Goal: Task Accomplishment & Management: Manage account settings

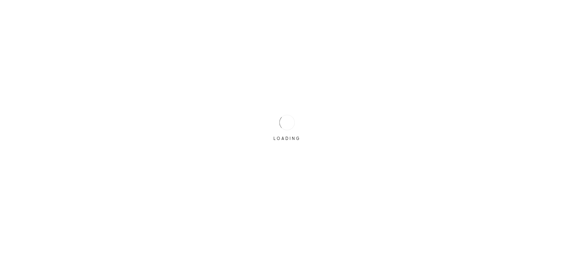
click at [278, 116] on div "LOADING" at bounding box center [287, 128] width 32 height 32
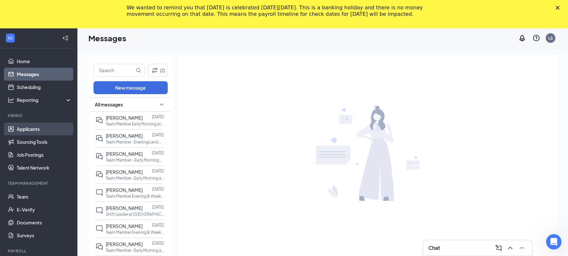
click at [36, 128] on link "Applicants" at bounding box center [44, 129] width 55 height 13
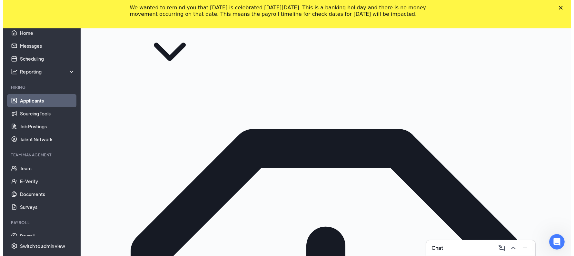
scroll to position [60, 0]
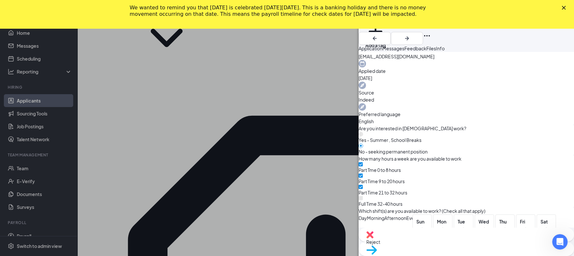
scroll to position [240, 0]
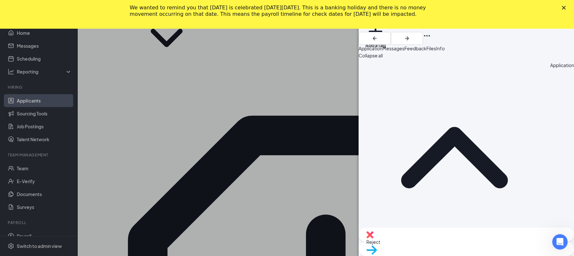
scroll to position [0, 0]
click at [404, 51] on span "Messages" at bounding box center [393, 48] width 22 height 6
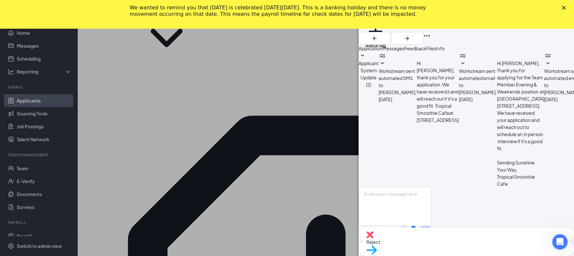
scroll to position [64, 0]
click at [431, 193] on textarea at bounding box center [395, 206] width 73 height 39
click at [399, 187] on textarea ".quinn" at bounding box center [395, 206] width 73 height 39
type textarea "."
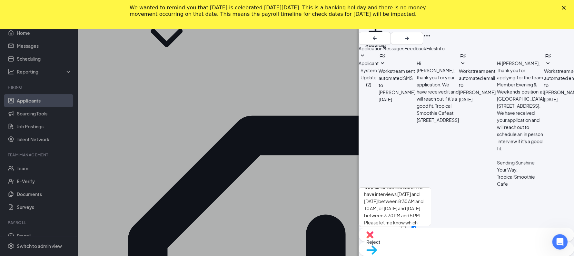
click at [561, 7] on div "We wanted to remind you that Labor Day is celebrated on Monday, September 1, 20…" at bounding box center [287, 11] width 574 height 17
click at [562, 8] on icon "Close" at bounding box center [564, 8] width 4 height 4
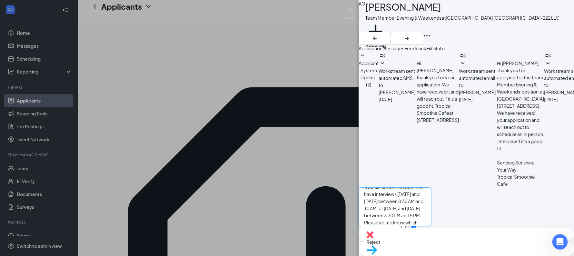
click at [415, 195] on textarea "Hi , This is Laura from Tropical Smoothie Cafe. We have interviews Monday and F…" at bounding box center [395, 206] width 73 height 39
click at [409, 195] on textarea "Hi Angelina, This is Laura from Tropical Smoothie Cafe. We have interviews toda…" at bounding box center [395, 206] width 73 height 39
click at [431, 189] on textarea "Hi Angelina, This is Laura from Tropical Smoothie Cafe. We have interviews toda…" at bounding box center [395, 206] width 73 height 39
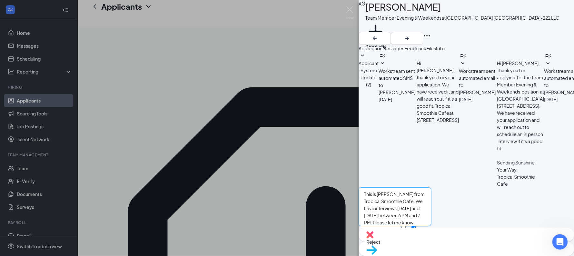
paste textarea "The earlier you can schedule, the greater your chances of being hired."
type textarea "Hi [PERSON_NAME], This is [PERSON_NAME] from Tropical Smoothie Cafe. We have in…"
click at [431, 226] on button "Send" at bounding box center [425, 236] width 11 height 21
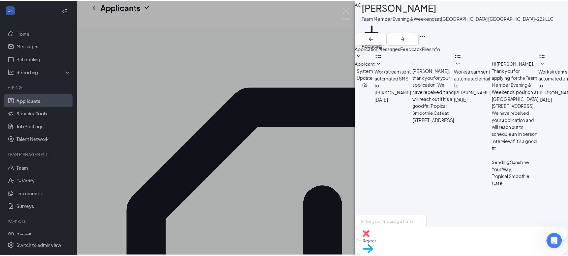
scroll to position [169, 0]
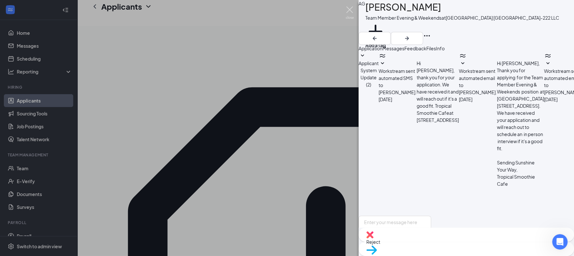
click at [347, 7] on img at bounding box center [350, 12] width 8 height 13
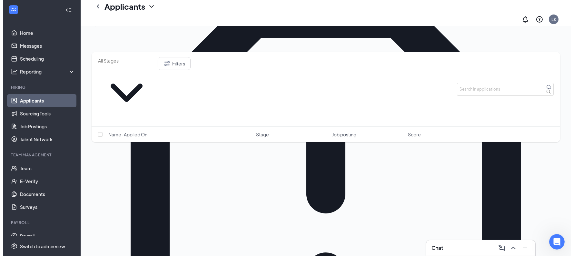
scroll to position [148, 0]
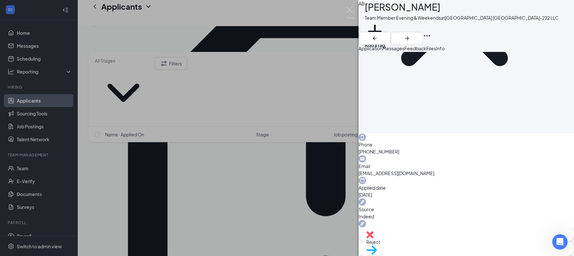
scroll to position [122, 0]
click at [404, 51] on span "Messages" at bounding box center [393, 48] width 22 height 6
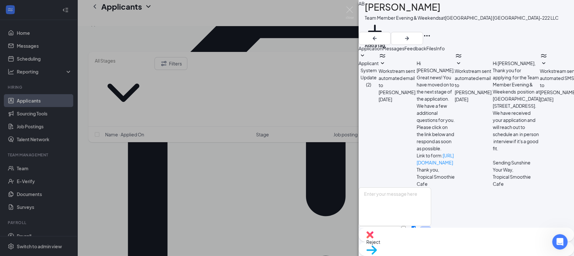
scroll to position [64, 0]
click at [436, 51] on span "Files" at bounding box center [431, 48] width 10 height 6
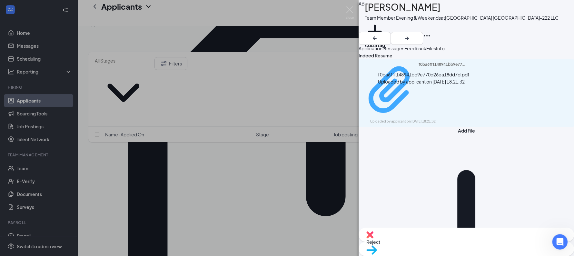
click at [464, 94] on div "f0ba6fff148941bb9e770d26ea18dd7d.pdf" at bounding box center [443, 90] width 48 height 56
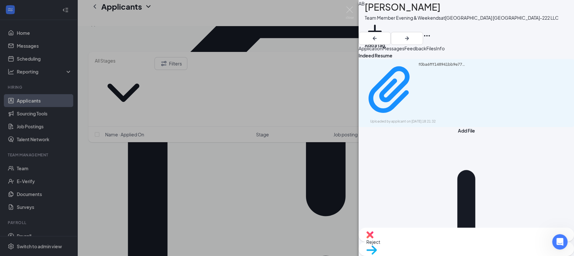
click at [381, 51] on span "Application" at bounding box center [371, 48] width 24 height 6
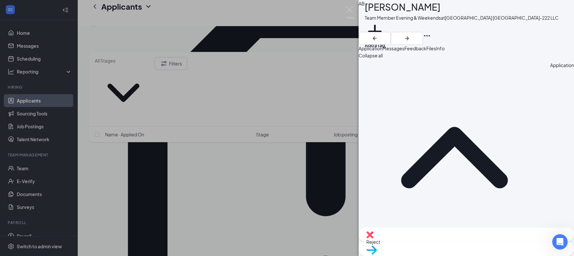
click at [404, 52] on button "Messages" at bounding box center [393, 48] width 22 height 7
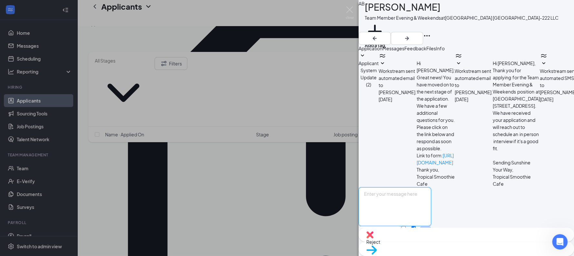
scroll to position [64, 0]
click at [414, 187] on textarea at bounding box center [395, 206] width 73 height 39
paste textarea "Hi [PERSON_NAME], This is [PERSON_NAME] from Tropical Smoothie Cafe. We have in…"
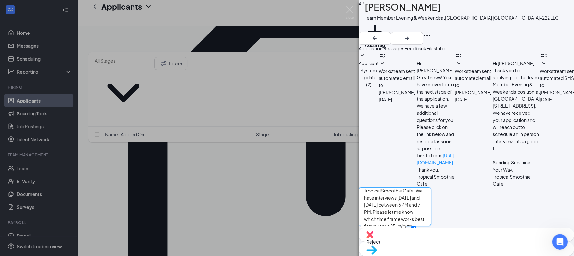
scroll to position [32, 0]
type textarea "Hi [PERSON_NAME], This is [PERSON_NAME] from Tropical Smoothie Cafe. We have in…"
click at [431, 226] on button "Send" at bounding box center [425, 236] width 11 height 21
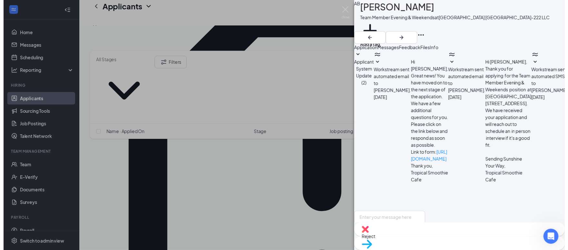
scroll to position [163, 0]
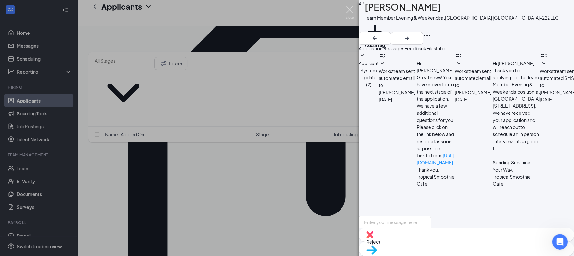
click at [349, 10] on img at bounding box center [350, 12] width 8 height 13
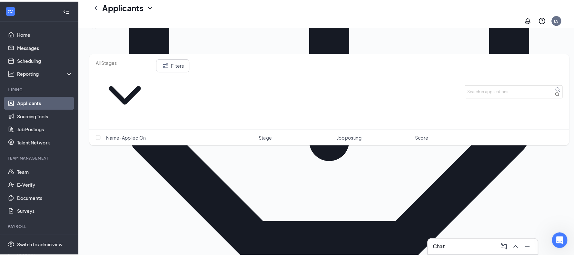
scroll to position [289, 0]
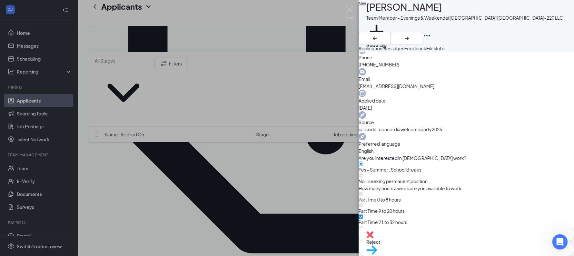
scroll to position [209, 0]
click at [404, 51] on span "Messages" at bounding box center [393, 48] width 22 height 6
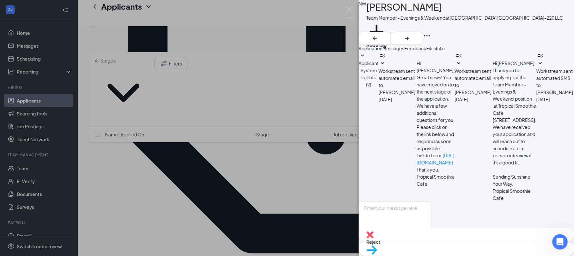
scroll to position [125, 0]
click at [382, 51] on span "Application" at bounding box center [371, 48] width 24 height 6
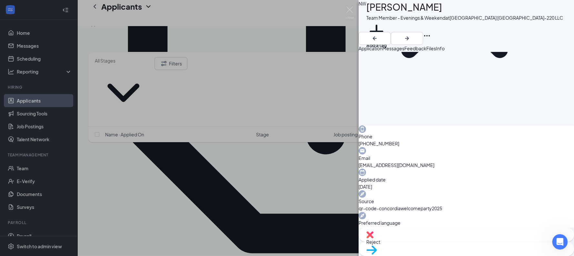
scroll to position [131, 0]
click at [436, 52] on button "Files" at bounding box center [431, 48] width 10 height 7
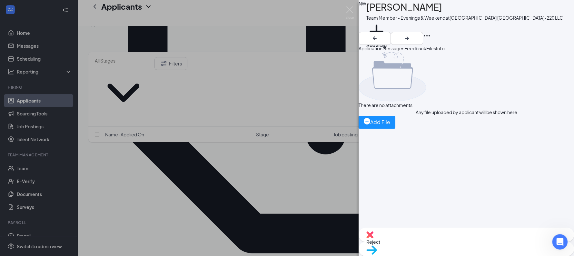
click at [374, 51] on span "Application" at bounding box center [371, 48] width 24 height 6
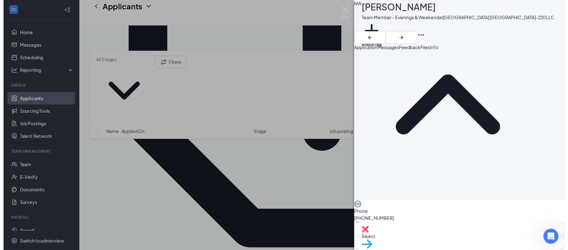
scroll to position [51, 0]
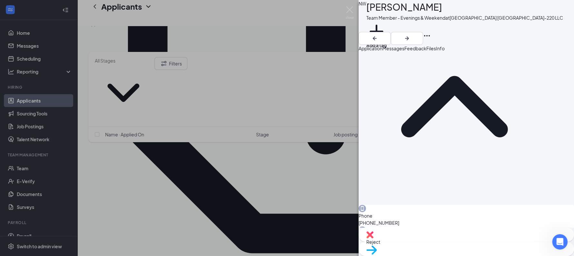
click at [223, 52] on div "NW Nicole Wallin Team Member - Evenings & Weekend at Sunshine Hospitality TX-22…" at bounding box center [287, 128] width 574 height 256
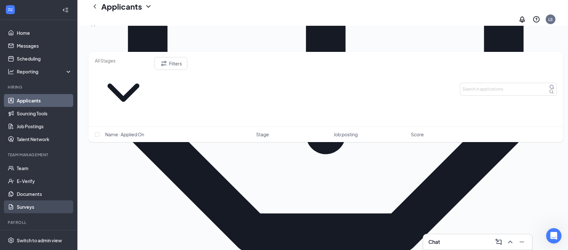
scroll to position [22, 0]
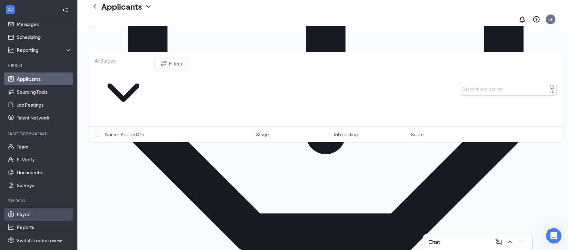
click at [30, 212] on link "Payroll" at bounding box center [44, 214] width 55 height 13
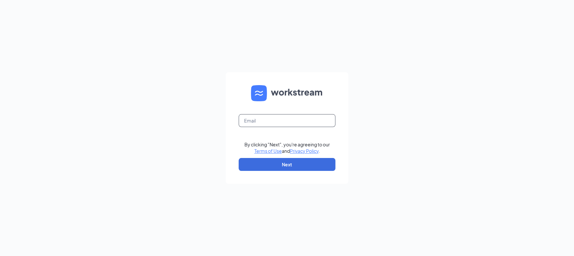
click at [249, 117] on input "text" at bounding box center [287, 120] width 97 height 13
click at [272, 125] on input "text" at bounding box center [287, 120] width 97 height 13
type input "laura.sims@lindrewholdings.com"
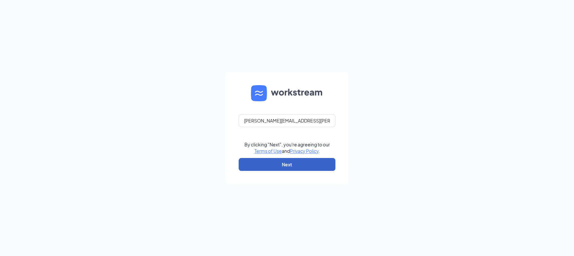
click at [268, 161] on button "Next" at bounding box center [287, 164] width 97 height 13
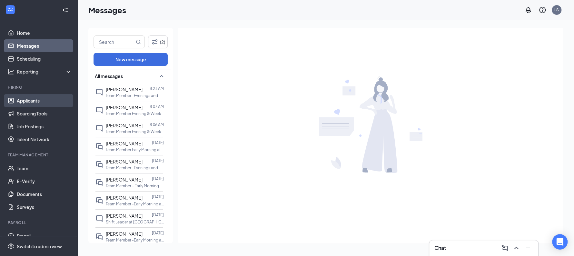
click at [44, 104] on link "Applicants" at bounding box center [44, 100] width 55 height 13
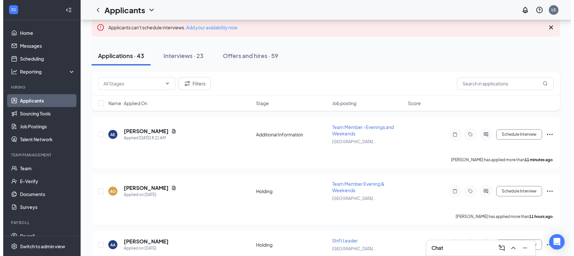
scroll to position [54, 0]
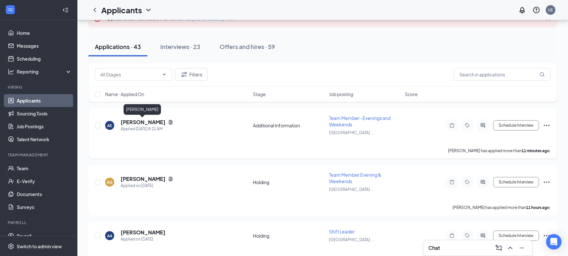
click at [149, 123] on h5 "[PERSON_NAME]" at bounding box center [143, 122] width 45 height 7
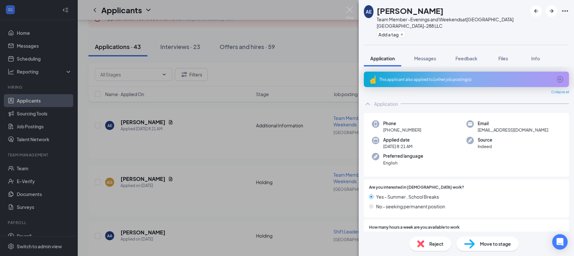
click at [459, 82] on div "This applicant also applied to 1 other job posting(s)" at bounding box center [466, 79] width 205 height 15
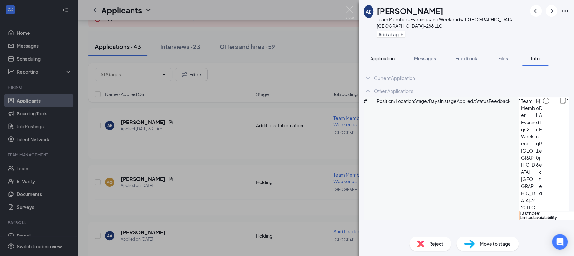
click at [381, 61] on span "Application" at bounding box center [382, 58] width 25 height 6
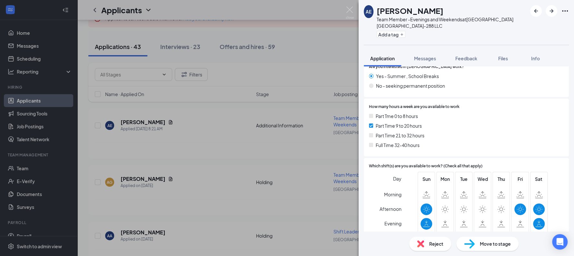
scroll to position [120, 0]
click at [344, 10] on div "[PERSON_NAME] Team Member -Evenings and Weekends at [GEOGRAPHIC_DATA] TX-288 LL…" at bounding box center [287, 128] width 574 height 256
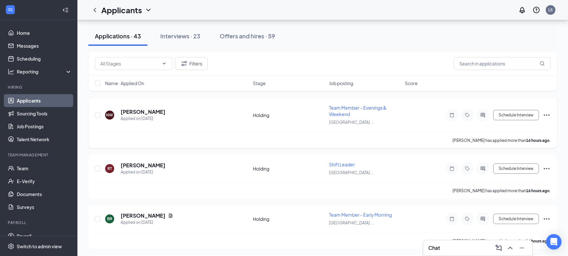
scroll to position [386, 0]
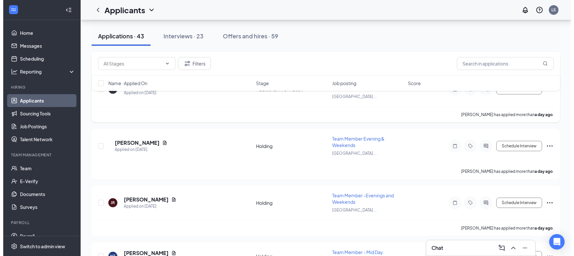
scroll to position [569, 0]
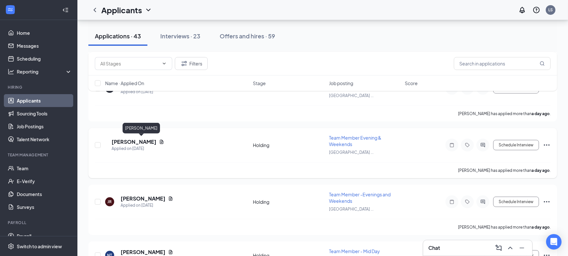
click at [147, 139] on h5 "[PERSON_NAME]" at bounding box center [134, 141] width 45 height 7
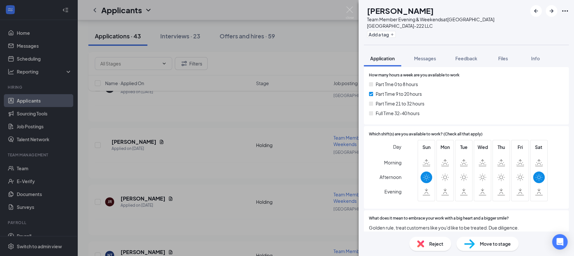
scroll to position [141, 0]
click at [505, 57] on span "Files" at bounding box center [503, 58] width 10 height 6
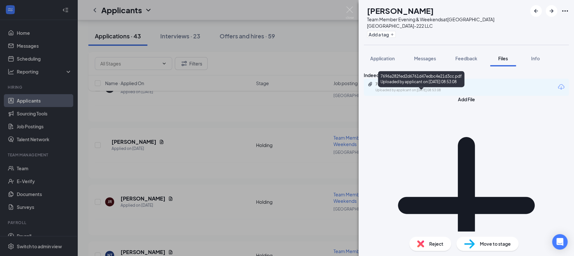
click at [452, 87] on div "7696a282fed2d6761d47edbc4e21d3cc.pdf" at bounding box center [420, 84] width 90 height 5
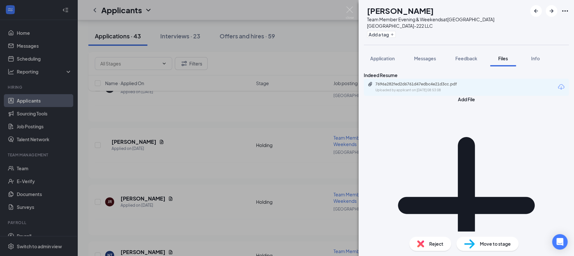
click at [431, 239] on div "Reject" at bounding box center [430, 244] width 42 height 14
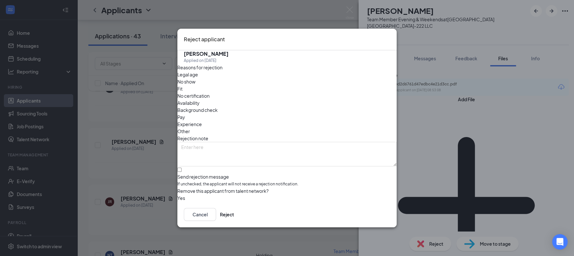
click at [190, 128] on span "Other" at bounding box center [183, 131] width 13 height 7
click at [274, 142] on textarea at bounding box center [286, 154] width 219 height 25
type textarea "Limited availability"
click at [182, 168] on input "Send rejection message If unchecked, the applicant will not receive a rejection…" at bounding box center [179, 170] width 4 height 4
checkbox input "true"
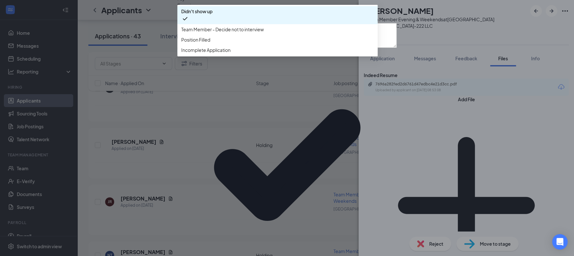
click at [264, 33] on span "Team Member - Decide not to interview" at bounding box center [222, 29] width 83 height 7
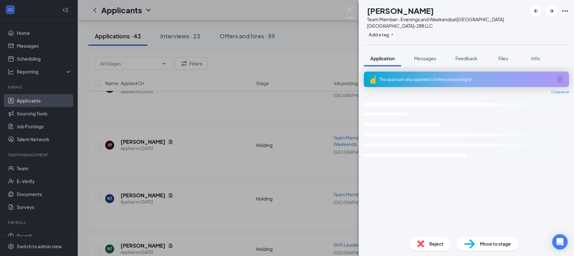
click at [287, 140] on div "JR [PERSON_NAME] Team Member -Evenings and Weekends at [GEOGRAPHIC_DATA] TX-288…" at bounding box center [287, 128] width 574 height 256
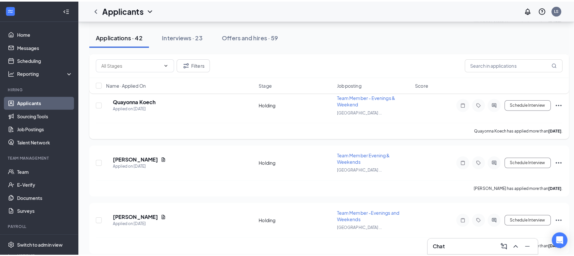
scroll to position [1078, 0]
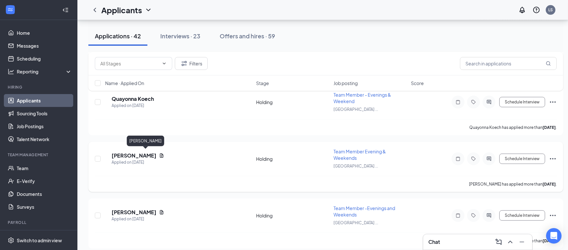
click at [156, 154] on h5 "[PERSON_NAME]" at bounding box center [134, 155] width 45 height 7
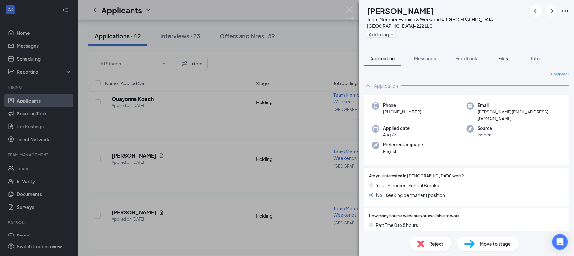
click at [503, 54] on button "Files" at bounding box center [503, 58] width 26 height 16
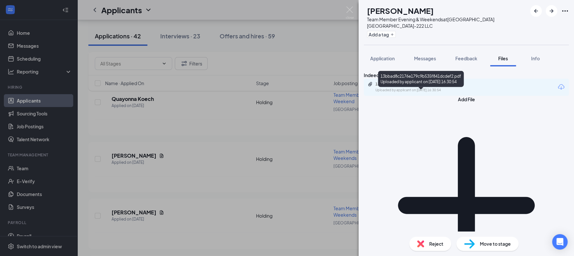
click at [443, 87] on div "13bbad8c2176e179c9b535f841dcdef2.pdf" at bounding box center [420, 84] width 90 height 5
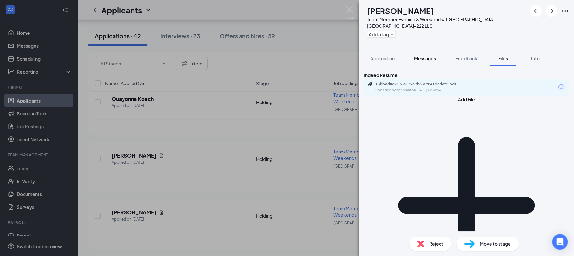
click at [426, 58] on span "Messages" at bounding box center [425, 58] width 22 height 6
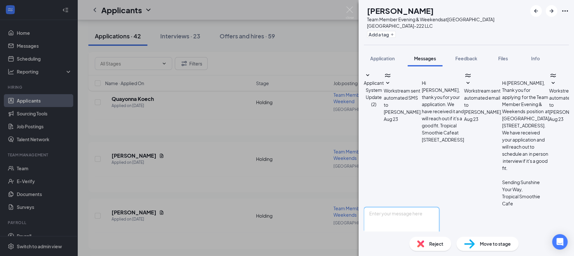
click at [424, 207] on textarea at bounding box center [401, 226] width 75 height 39
type textarea ".jen .jen Hi , This is [PERSON_NAME] from Tropical Smoothie Cafe. We have inter…"
type textarea "Hi [PERSON_NAME], This is [PERSON_NAME] from Tropical Smoothie Cafe. We have in…"
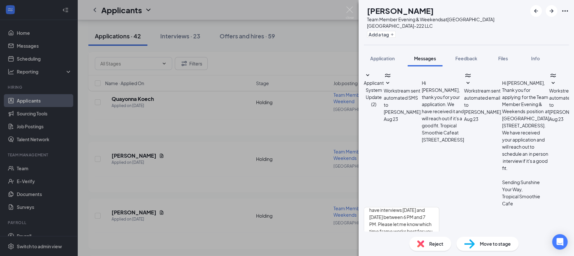
click at [439, 246] on button "Send" at bounding box center [433, 257] width 11 height 22
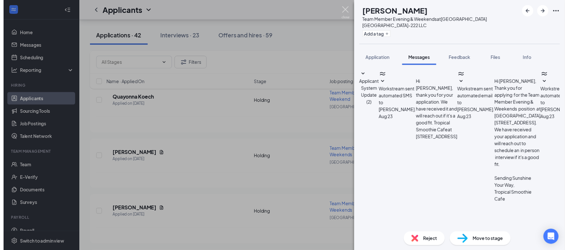
scroll to position [229, 0]
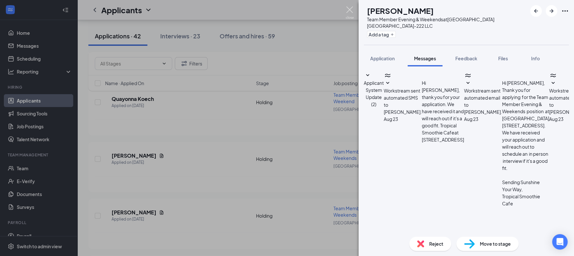
click at [349, 10] on img at bounding box center [350, 12] width 8 height 13
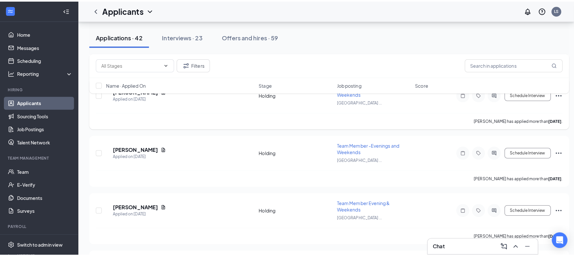
scroll to position [1144, 0]
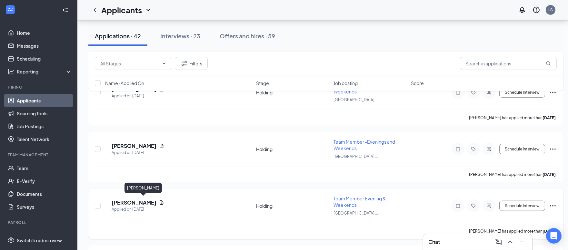
click at [137, 200] on h5 "[PERSON_NAME]" at bounding box center [134, 202] width 45 height 7
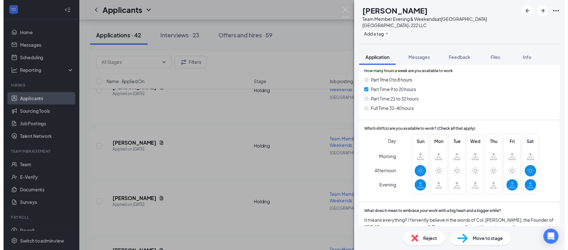
scroll to position [144, 0]
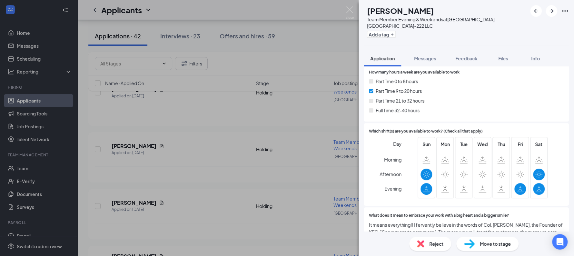
click at [259, 197] on div "MK [PERSON_NAME] Team Member Evening & Weekends at [GEOGRAPHIC_DATA] [GEOGRAPHI…" at bounding box center [287, 128] width 574 height 256
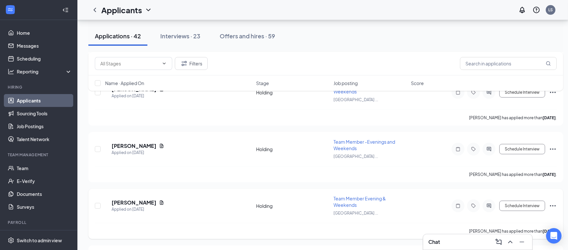
drag, startPoint x: 259, startPoint y: 198, endPoint x: 231, endPoint y: 208, distance: 30.6
click at [231, 208] on div "MK [PERSON_NAME] Applied on [DATE]" at bounding box center [178, 206] width 147 height 14
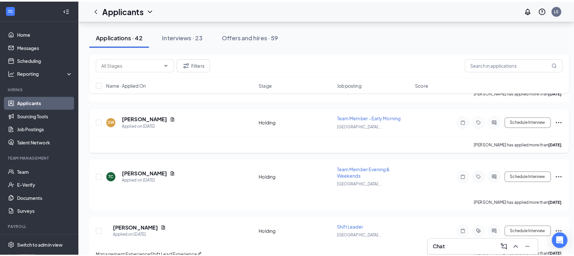
scroll to position [1342, 0]
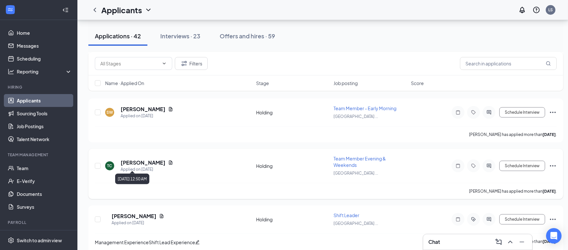
click at [149, 166] on div "Applied on [DATE]" at bounding box center [147, 169] width 53 height 6
click at [144, 159] on h5 "[PERSON_NAME]" at bounding box center [143, 162] width 45 height 7
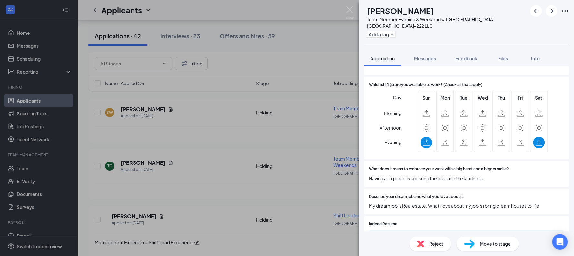
scroll to position [184, 0]
click at [241, 206] on div "TC [PERSON_NAME] Team Member Evening & Weekends at [GEOGRAPHIC_DATA] TX-222 LLC…" at bounding box center [287, 128] width 574 height 256
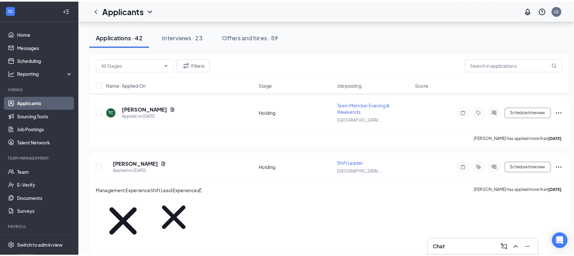
scroll to position [1451, 0]
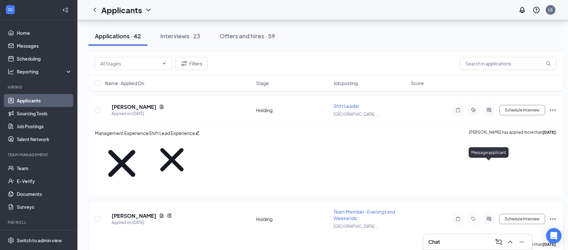
click at [488, 217] on icon "ActiveChat" at bounding box center [489, 219] width 4 height 4
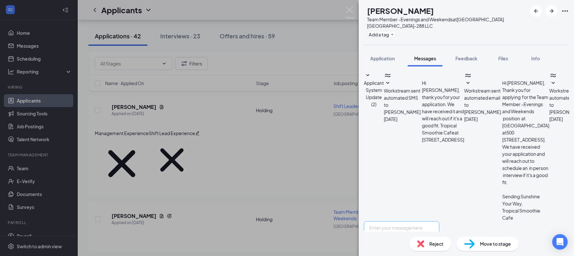
scroll to position [125, 0]
click at [429, 221] on textarea at bounding box center [401, 240] width 75 height 39
type textarea ".wel"
click at [211, 143] on div "MD [PERSON_NAME] Team Member -Evenings and Weekends at [GEOGRAPHIC_DATA] TX-288…" at bounding box center [287, 128] width 574 height 256
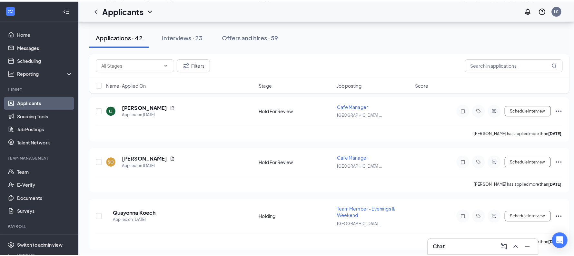
scroll to position [967, 0]
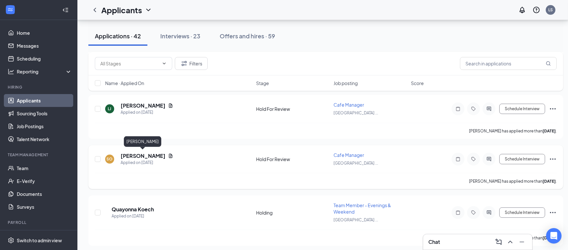
click at [155, 155] on h5 "[PERSON_NAME]" at bounding box center [143, 156] width 45 height 7
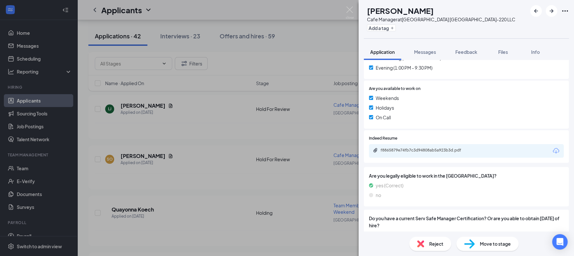
scroll to position [248, 0]
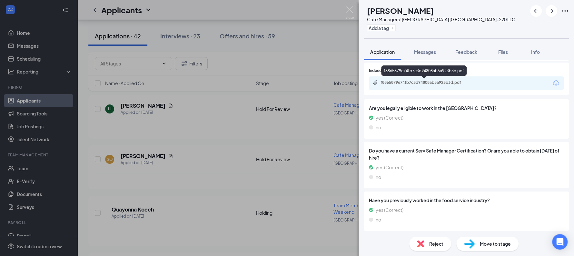
click at [433, 85] on div "f8865879e74fb7c3d94808ab5a923b3d.pdf" at bounding box center [425, 83] width 104 height 6
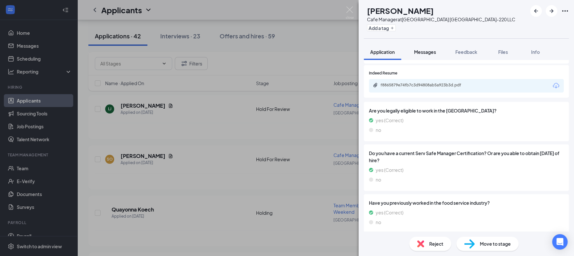
click at [422, 51] on span "Messages" at bounding box center [425, 52] width 22 height 6
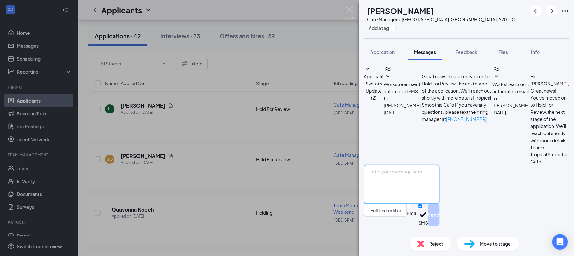
click at [436, 189] on textarea at bounding box center [401, 184] width 75 height 39
type textarea "."
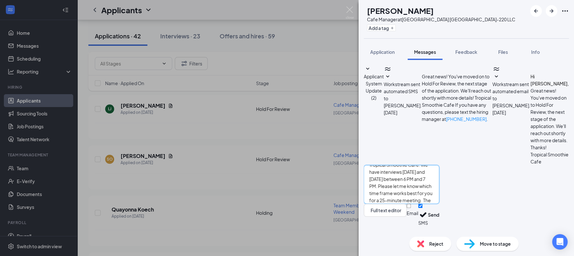
scroll to position [4, 0]
click at [439, 192] on textarea "Hi [PERSON_NAME], This is [PERSON_NAME] from Tropical Smoothie Cafe. We have in…" at bounding box center [401, 184] width 75 height 39
click at [439, 172] on textarea "Hi [PERSON_NAME], This is [PERSON_NAME] from Tropical Smoothie Cafe. I would li…" at bounding box center [401, 184] width 75 height 39
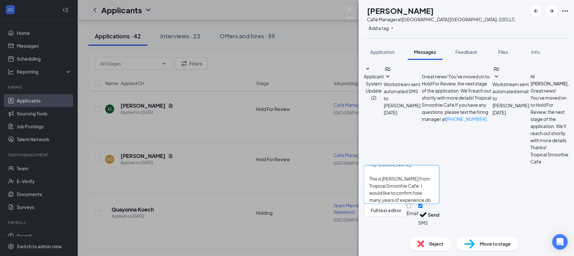
click at [439, 192] on textarea "Hi [PERSON_NAME], This is [PERSON_NAME] from Tropical Smoothie Cafe. I would li…" at bounding box center [401, 184] width 75 height 39
type textarea "Hi [PERSON_NAME], This is [PERSON_NAME] from Tropical Smoothie Cafe. I would li…"
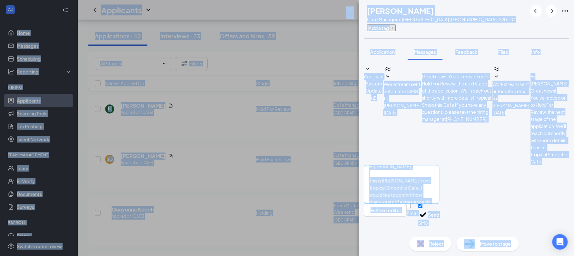
copy body "Lore Ipsumdol Sitametcon Adipiscin Elitse Doeiusmodt Incididu Utlab Etd Magnaal…"
click at [439, 192] on textarea "Hi [PERSON_NAME], This is [PERSON_NAME] from Tropical Smoothie Cafe. I would li…" at bounding box center [401, 184] width 75 height 39
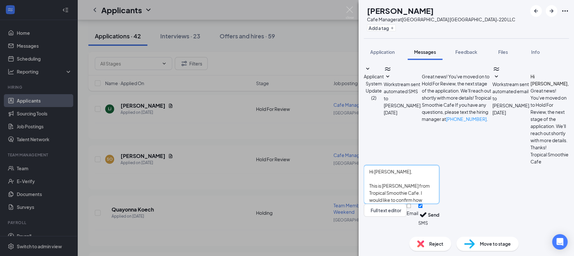
click at [439, 192] on textarea "Hi [PERSON_NAME], This is [PERSON_NAME] from Tropical Smoothie Cafe. I would li…" at bounding box center [401, 184] width 75 height 39
click at [468, 150] on div "Applicant System Update (2) Workstream sent automated SMS to [PERSON_NAME]. [DA…" at bounding box center [466, 115] width 205 height 100
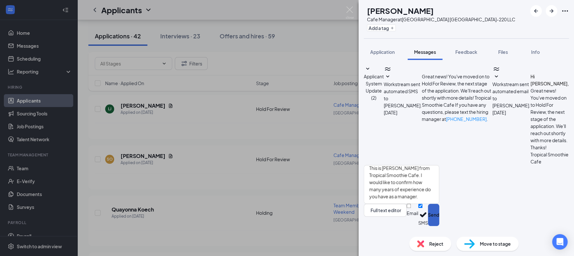
click at [439, 219] on button "Send" at bounding box center [433, 215] width 11 height 22
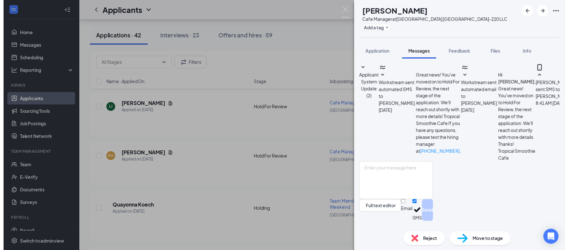
scroll to position [69, 0]
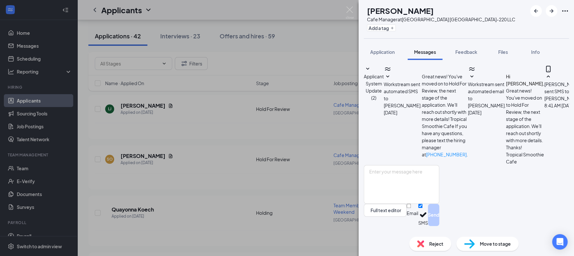
click at [313, 188] on div "SO [PERSON_NAME] Cafe Manager at [GEOGRAPHIC_DATA] [GEOGRAPHIC_DATA]-220 LLC Ad…" at bounding box center [287, 128] width 574 height 256
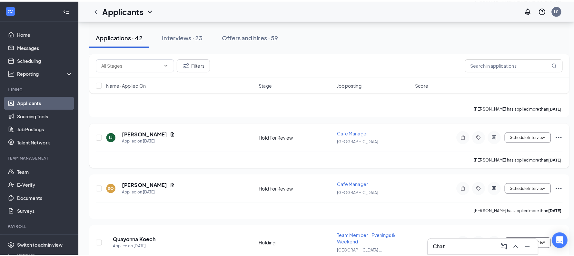
scroll to position [941, 0]
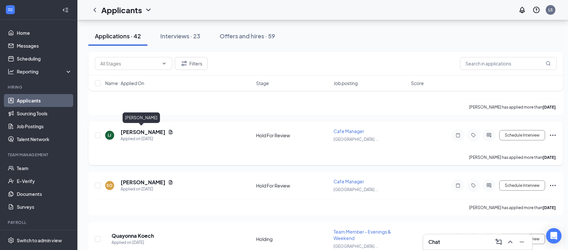
click at [139, 129] on h5 "[PERSON_NAME]" at bounding box center [143, 132] width 45 height 7
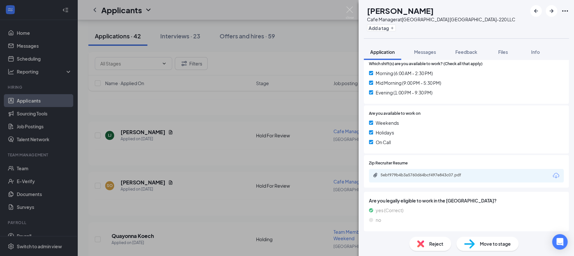
scroll to position [187, 0]
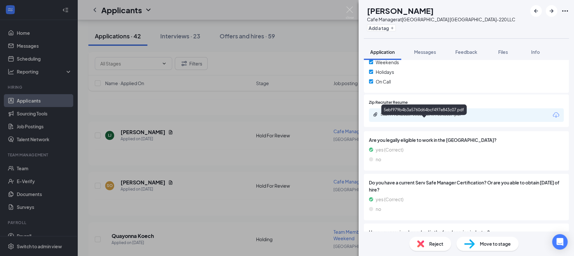
click at [438, 117] on div "5ebf979b4b3a5760d64bcf497e843c07.pdf" at bounding box center [425, 114] width 90 height 5
click at [422, 51] on span "Messages" at bounding box center [425, 52] width 22 height 6
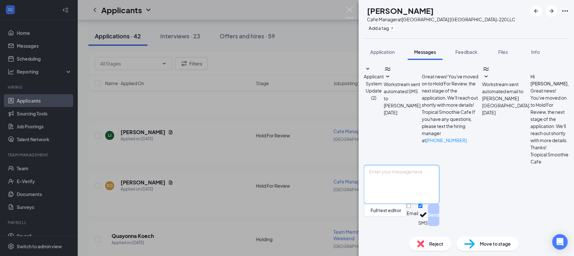
click at [439, 176] on textarea at bounding box center [401, 184] width 75 height 39
type textarea "."
click at [422, 177] on textarea ".jen" at bounding box center [401, 184] width 75 height 39
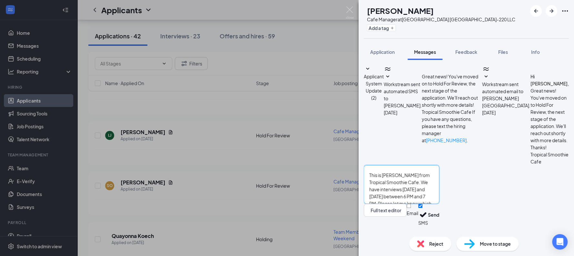
scroll to position [4, 0]
click at [439, 188] on textarea "Hi [PERSON_NAME], This is [PERSON_NAME] from Tropical Smoothie Cafe. We have in…" at bounding box center [401, 184] width 75 height 39
drag, startPoint x: 380, startPoint y: 178, endPoint x: 403, endPoint y: 240, distance: 65.8
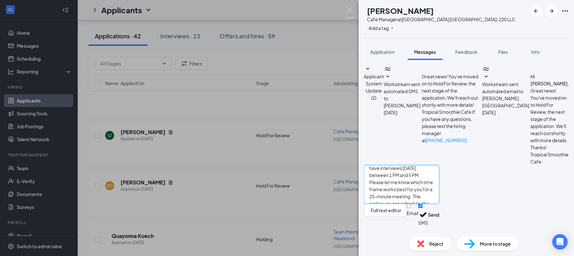
click at [403, 240] on div "[PERSON_NAME] [PERSON_NAME] Cafe Manager at [GEOGRAPHIC_DATA] [GEOGRAPHIC_DATA]…" at bounding box center [466, 128] width 215 height 256
type textarea "Hi [PERSON_NAME], This is [PERSON_NAME] from Tropical Smoothie Cafe. We have in…"
click at [439, 188] on textarea "Hi [PERSON_NAME], This is [PERSON_NAME] from Tropical Smoothie Cafe. We have in…" at bounding box center [401, 184] width 75 height 39
click at [439, 218] on button "Send" at bounding box center [433, 215] width 11 height 22
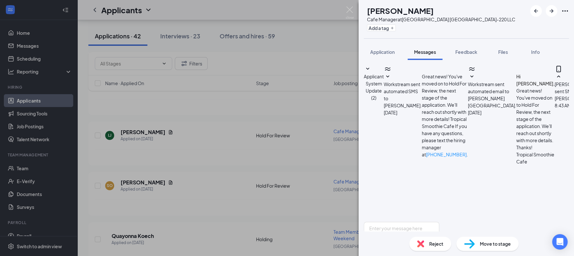
scroll to position [77, 0]
click at [350, 12] on img at bounding box center [350, 12] width 8 height 13
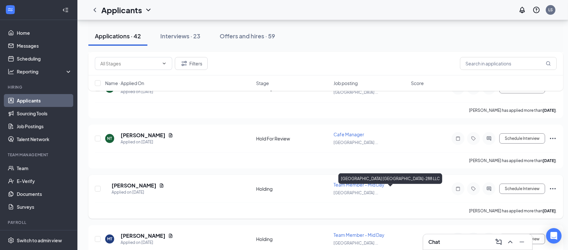
scroll to position [729, 3]
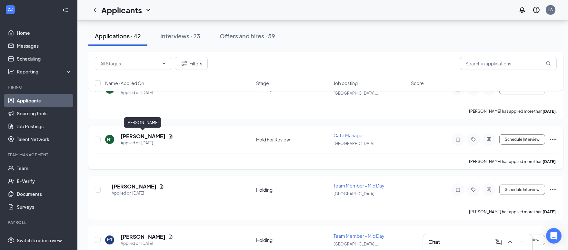
click at [143, 135] on h5 "[PERSON_NAME]" at bounding box center [143, 136] width 45 height 7
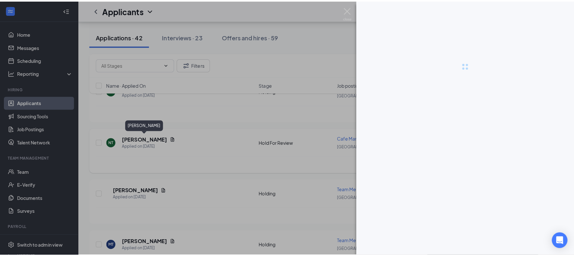
scroll to position [729, 0]
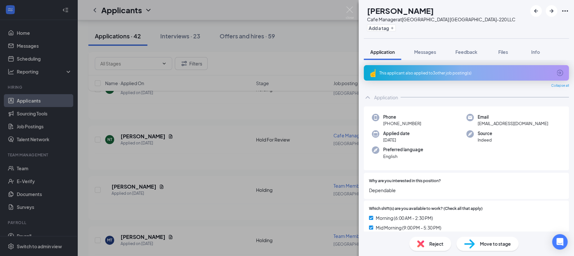
click at [436, 72] on div "This applicant also applied to 3 other job posting(s)" at bounding box center [465, 72] width 173 height 5
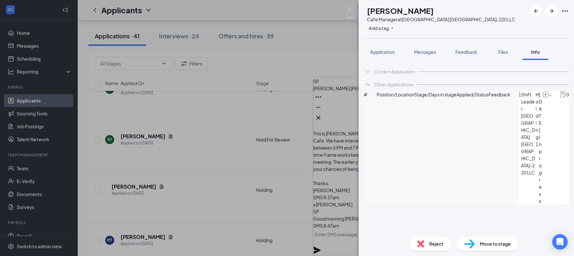
click at [279, 99] on div "NT [PERSON_NAME] Cafe Manager at [GEOGRAPHIC_DATA] [GEOGRAPHIC_DATA]-220 LLC Ad…" at bounding box center [287, 128] width 574 height 256
click at [180, 40] on div "Interviews · 24" at bounding box center [179, 36] width 40 height 8
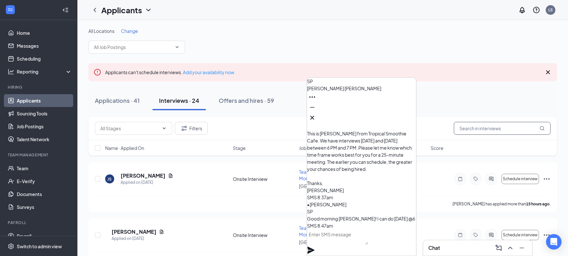
click at [464, 132] on input "text" at bounding box center [502, 128] width 97 height 13
type input "ste"
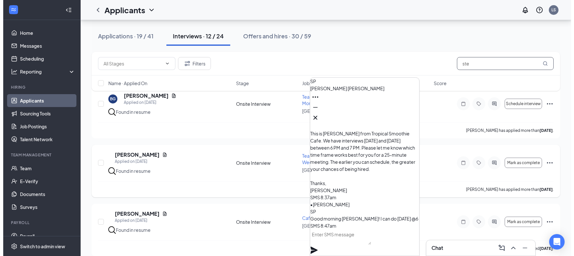
scroll to position [77, 0]
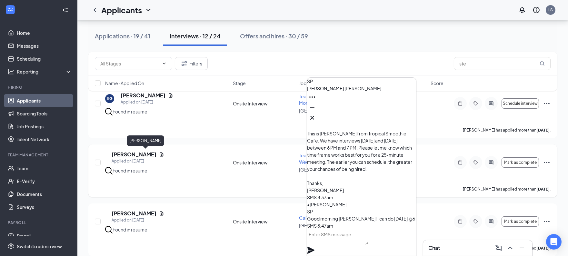
click at [156, 155] on h5 "[PERSON_NAME]" at bounding box center [134, 154] width 45 height 7
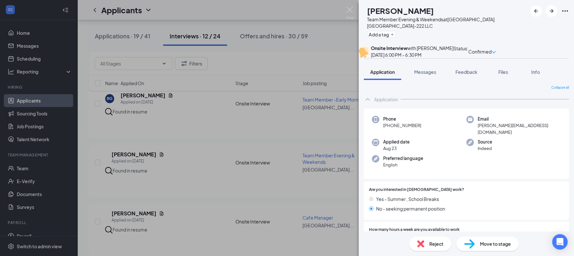
drag, startPoint x: 380, startPoint y: 9, endPoint x: 483, endPoint y: 2, distance: 102.8
click at [483, 2] on div "SP [PERSON_NAME] Team Member Evening & Weekends at [GEOGRAPHIC_DATA] TX-222 LLC…" at bounding box center [466, 22] width 215 height 45
copy h1 "[PERSON_NAME]"
drag, startPoint x: 421, startPoint y: 139, endPoint x: 386, endPoint y: 141, distance: 35.8
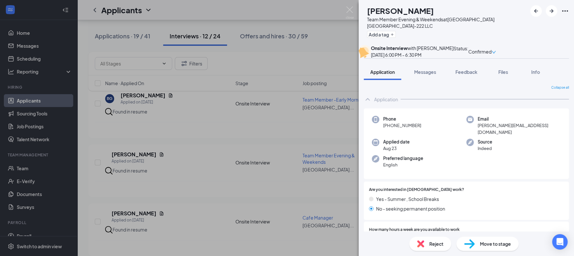
click at [386, 135] on div "Phone [PHONE_NUMBER]" at bounding box center [419, 126] width 94 height 20
copy span "[PHONE_NUMBER]"
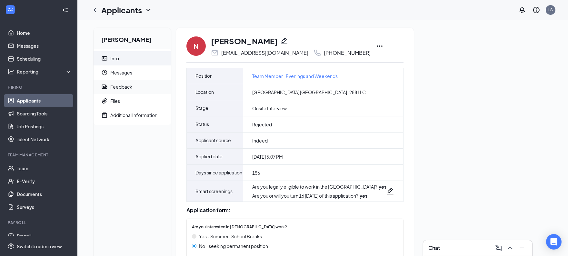
click at [126, 82] on span "Feedback" at bounding box center [137, 87] width 55 height 14
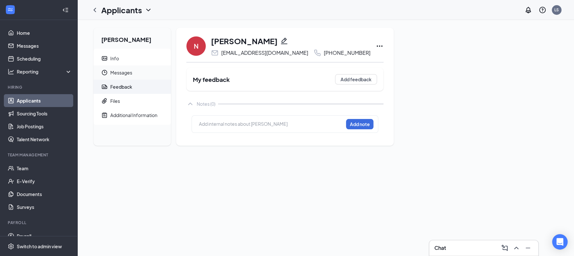
click at [128, 72] on span "Messages" at bounding box center [137, 72] width 55 height 14
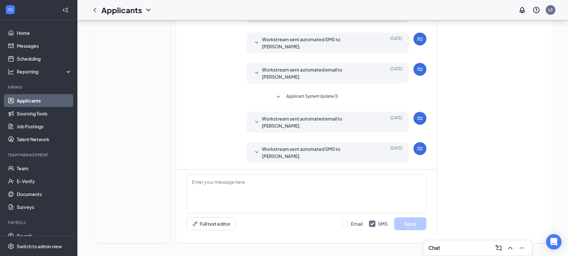
scroll to position [196, 0]
click at [301, 148] on span "Workstream sent automated SMS to NaShawn Turner." at bounding box center [317, 152] width 111 height 14
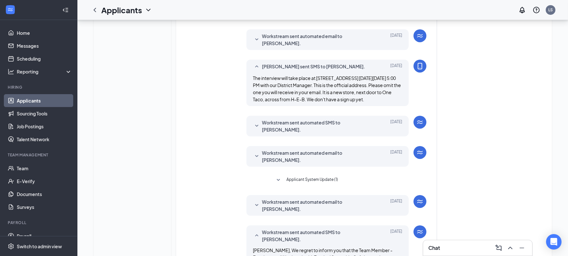
scroll to position [105, 0]
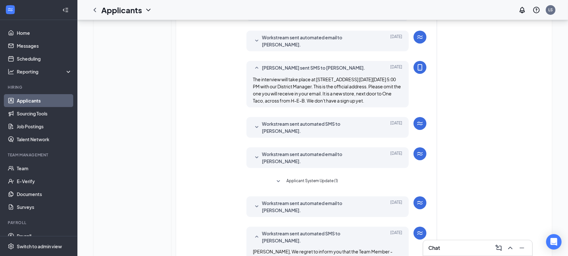
click at [303, 134] on span "Workstream sent automated SMS to NaShawn Turner." at bounding box center [317, 127] width 111 height 14
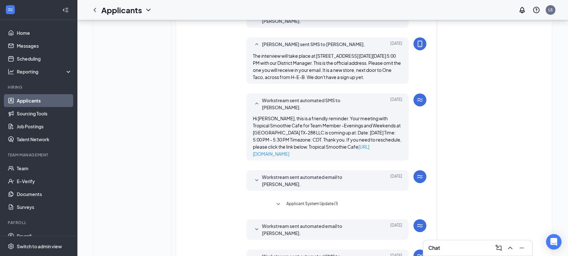
scroll to position [140, 0]
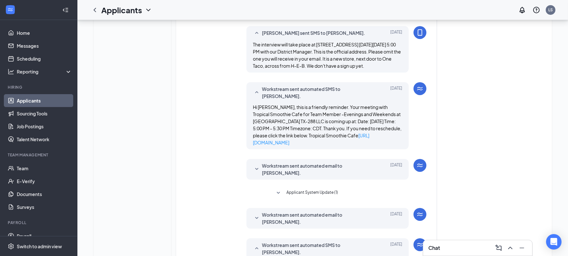
click at [313, 197] on span "Applicant System Update (1)" at bounding box center [312, 193] width 52 height 8
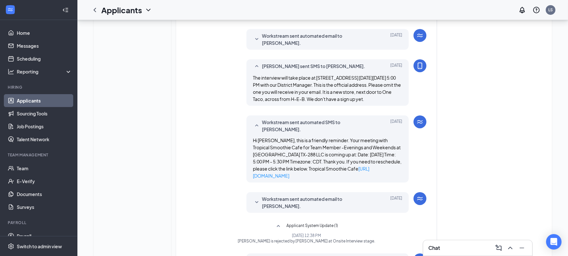
scroll to position [0, 0]
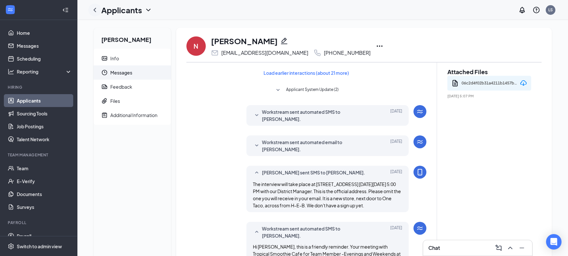
click at [97, 11] on icon "ChevronLeft" at bounding box center [95, 10] width 8 height 8
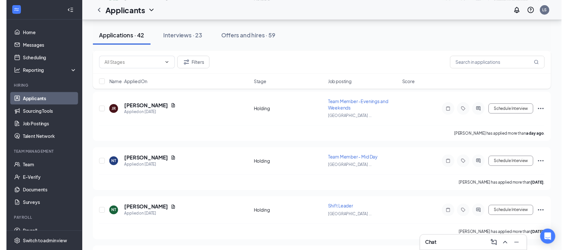
scroll to position [608, 0]
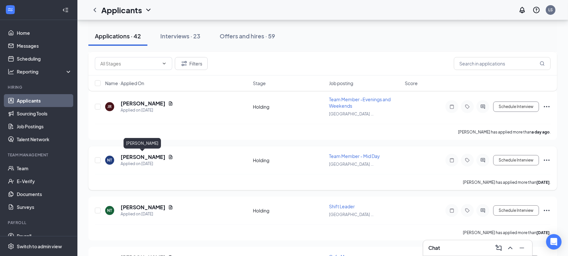
click at [153, 157] on h5 "[PERSON_NAME]" at bounding box center [143, 156] width 45 height 7
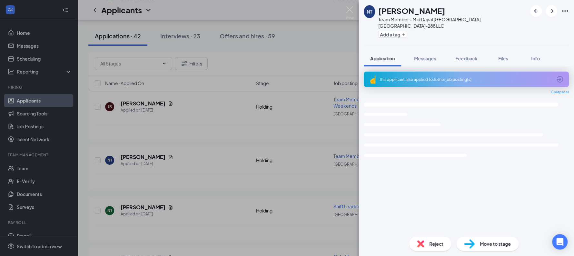
click at [232, 171] on div "NT NaShawn Turner Team Member - Mid Day at Sunshine Hospitality TX-288 LLC Add …" at bounding box center [287, 128] width 574 height 256
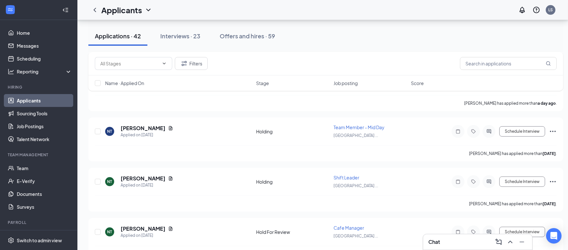
scroll to position [635, 1]
click at [169, 178] on icon "Document" at bounding box center [171, 180] width 4 height 4
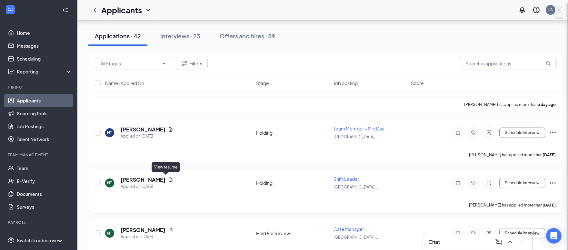
scroll to position [635, 0]
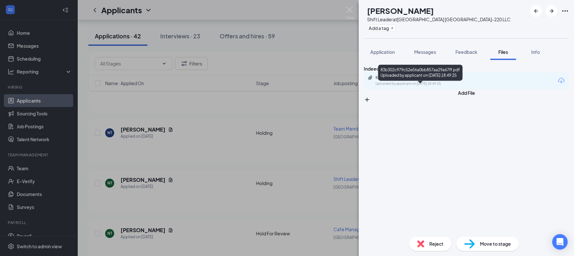
click at [434, 80] on div "83b302c979c52e56a0bb857aa29a67ff.pdf" at bounding box center [420, 77] width 90 height 5
click at [348, 9] on img at bounding box center [350, 12] width 8 height 13
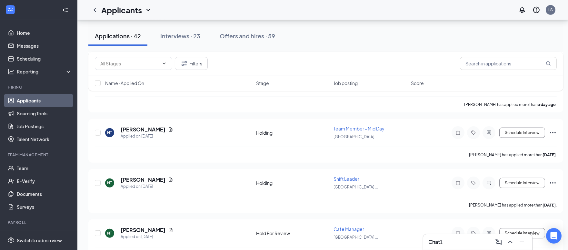
click at [442, 244] on div "Chat 1" at bounding box center [435, 242] width 14 height 7
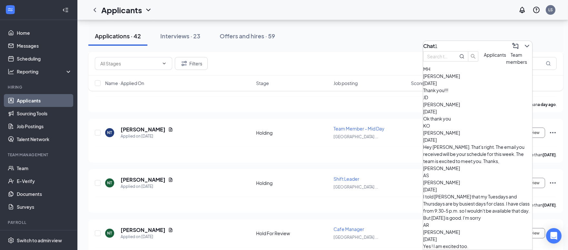
click at [484, 58] on span "Applicants" at bounding box center [495, 55] width 22 height 6
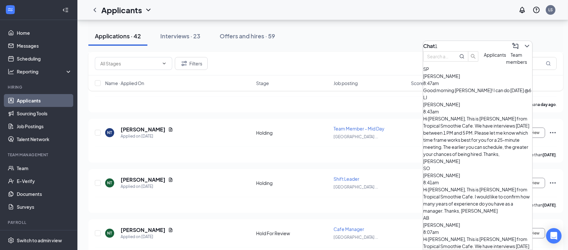
click at [455, 79] on span "[PERSON_NAME]" at bounding box center [441, 76] width 37 height 6
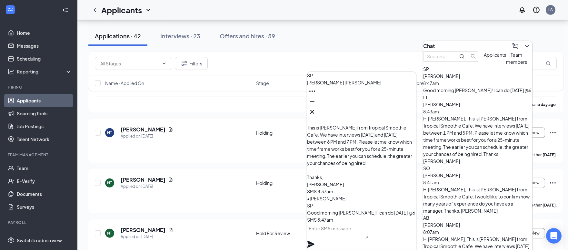
click at [366, 239] on textarea at bounding box center [337, 230] width 61 height 15
type textarea "."
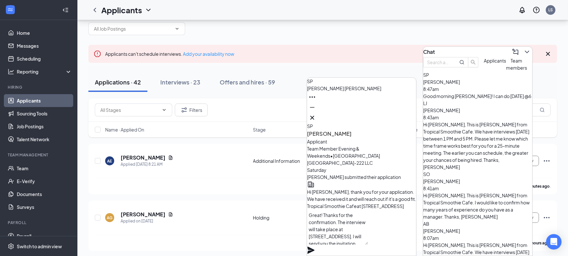
scroll to position [18, 0]
click at [350, 226] on textarea "Great! Thanks for the confirmation. The interview will take place at 815 W 47th…" at bounding box center [337, 227] width 61 height 35
type textarea "Thanks for the confirmation. The interview will take place at 815 W 47th St. #1…"
click at [366, 228] on textarea "Thanks for the confirmation. The interview will take place at 815 W 47th St. #1…" at bounding box center [337, 227] width 61 height 35
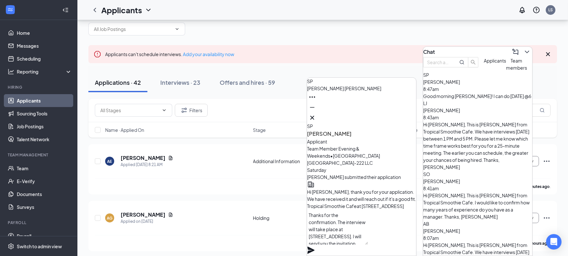
click at [307, 246] on button at bounding box center [311, 250] width 8 height 8
click at [523, 48] on icon "ChevronDown" at bounding box center [527, 52] width 8 height 8
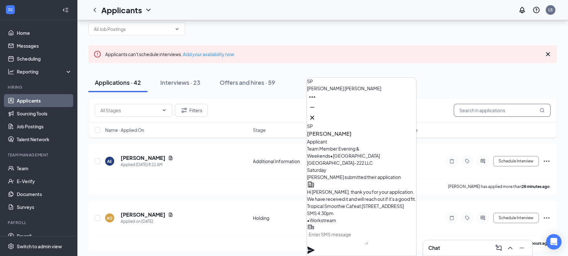
click at [474, 115] on input "text" at bounding box center [502, 110] width 97 height 13
type input "stepha"
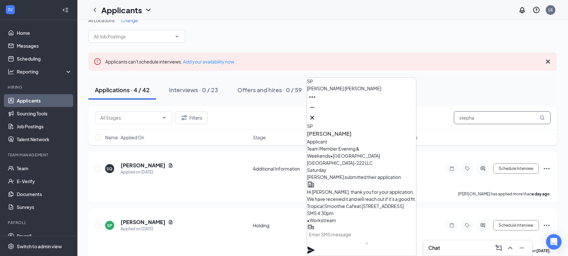
scroll to position [11, 0]
click at [506, 223] on button "Schedule Interview" at bounding box center [516, 225] width 46 height 10
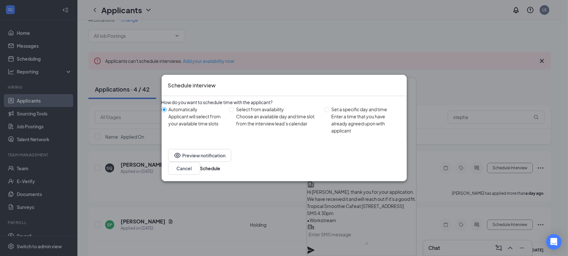
click at [331, 113] on div "Set a specific day and time" at bounding box center [366, 109] width 70 height 7
click at [329, 112] on input "Set a specific day and time Enter a time that you have already agreed upon with…" at bounding box center [326, 109] width 5 height 5
radio input "true"
radio input "false"
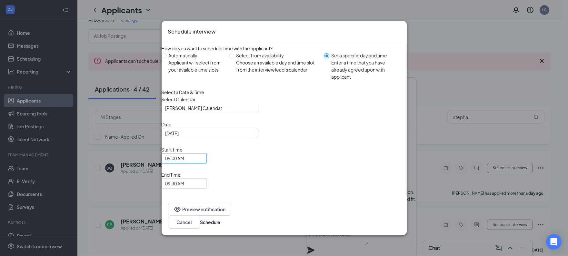
click at [203, 163] on span "09:00 AM" at bounding box center [183, 158] width 37 height 10
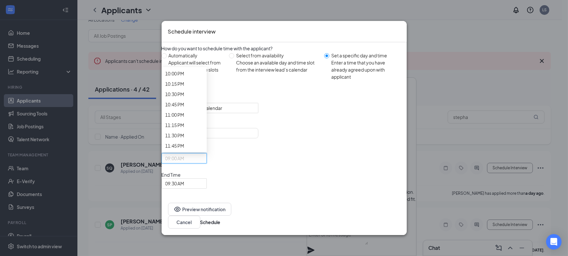
scroll to position [1073, 0]
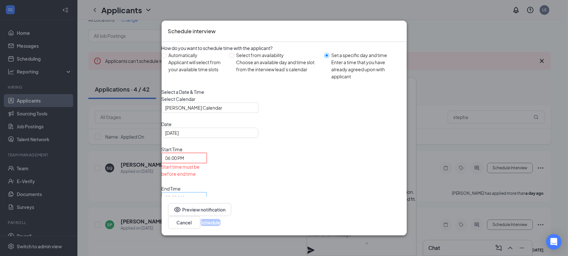
click at [198, 192] on input "search" at bounding box center [181, 197] width 33 height 10
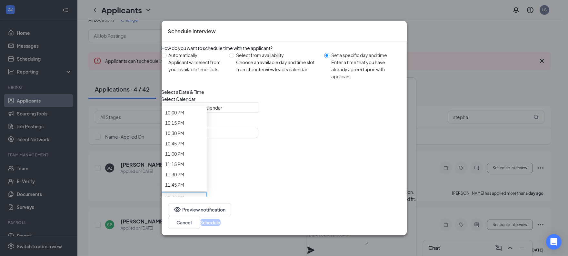
scroll to position [1067, 0]
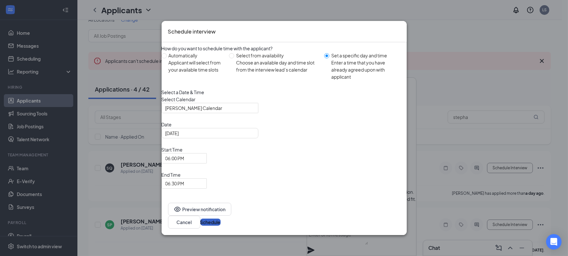
click at [221, 219] on button "Schedule" at bounding box center [210, 222] width 20 height 7
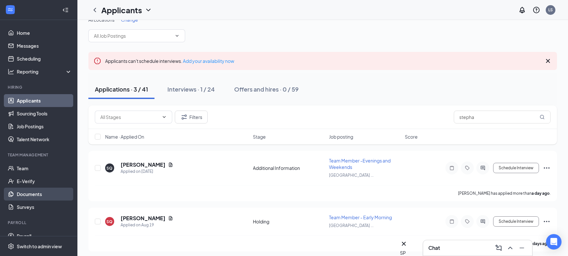
scroll to position [0, 0]
